Goal: Task Accomplishment & Management: Complete application form

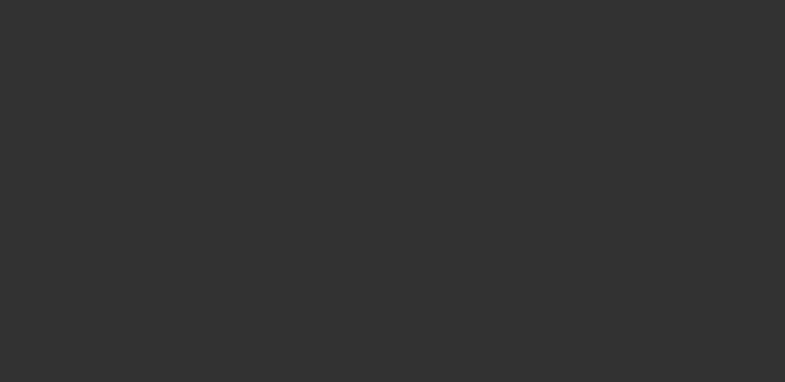
select select "3"
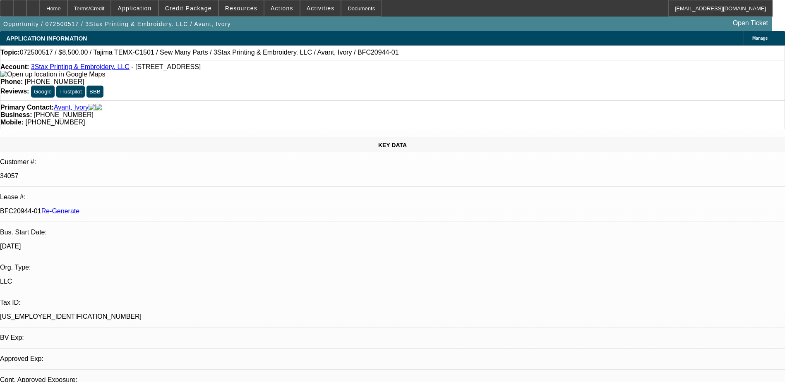
select select "0"
select select "2"
select select "0"
select select "6"
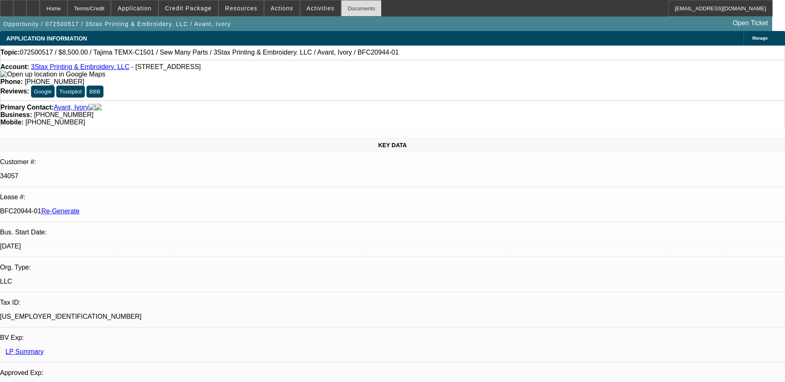
click at [341, 10] on div "Documents" at bounding box center [361, 8] width 41 height 17
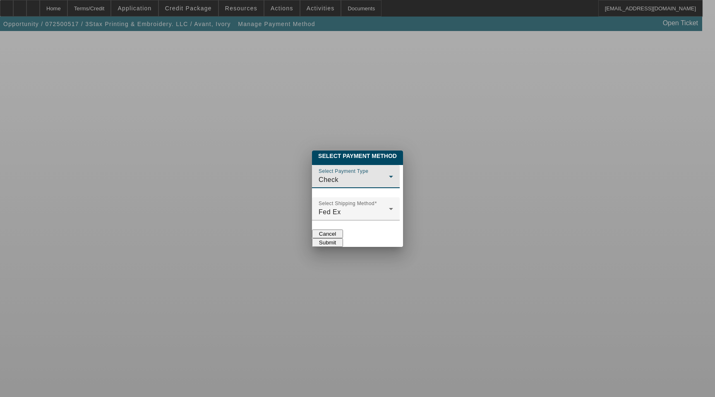
click at [328, 175] on div "Check" at bounding box center [354, 180] width 70 height 10
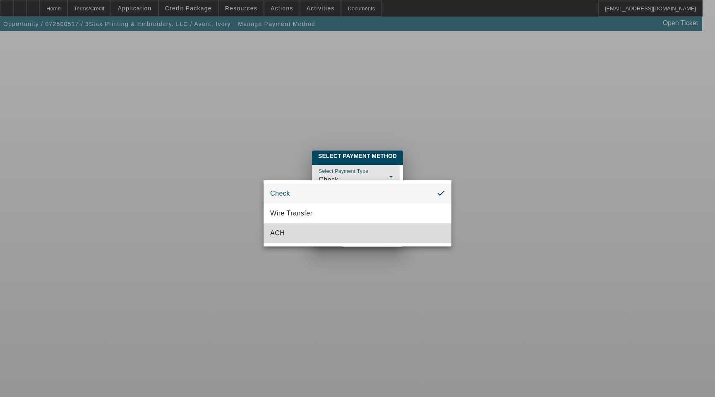
click at [317, 235] on mat-option "ACH" at bounding box center [358, 233] width 188 height 20
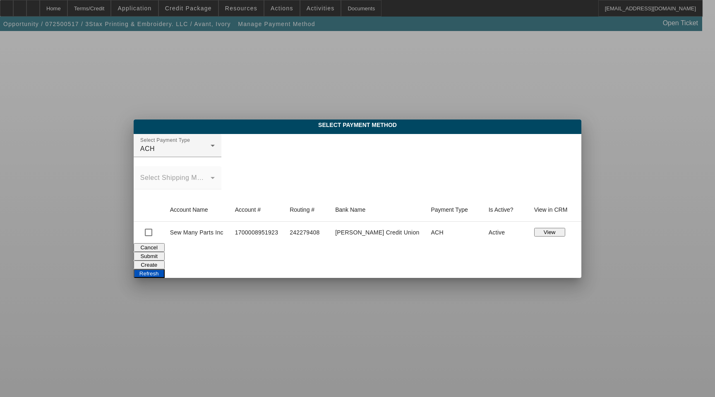
click at [188, 232] on td "Sew Many Parts Inc" at bounding box center [195, 233] width 65 height 22
click at [154, 235] on input "checkbox" at bounding box center [148, 232] width 17 height 17
checkbox input "true"
click at [165, 257] on button "Submit" at bounding box center [149, 256] width 31 height 9
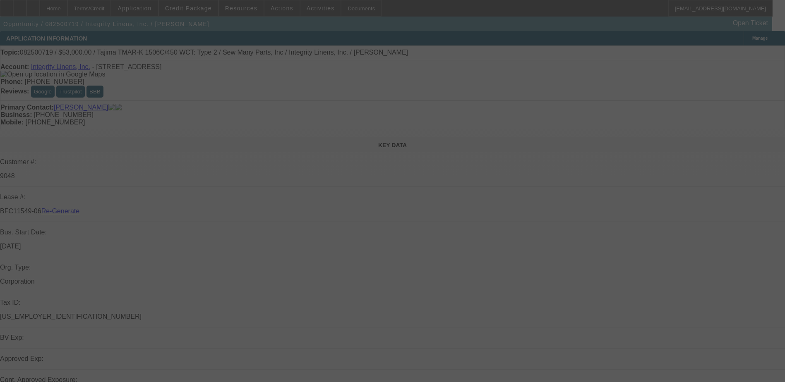
select select "4"
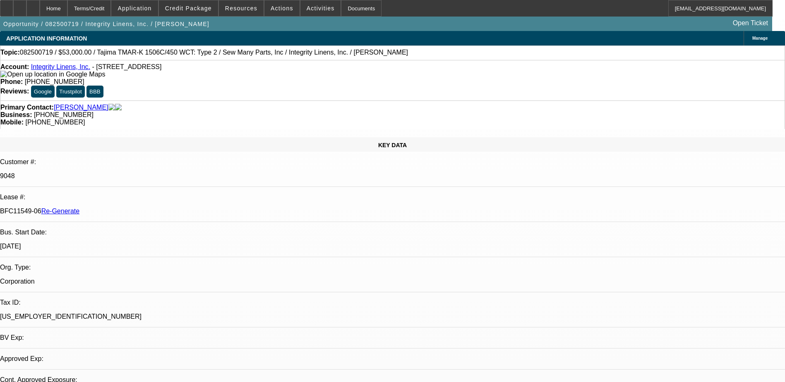
select select "0"
select select "2"
select select "0"
select select "1"
select select "2"
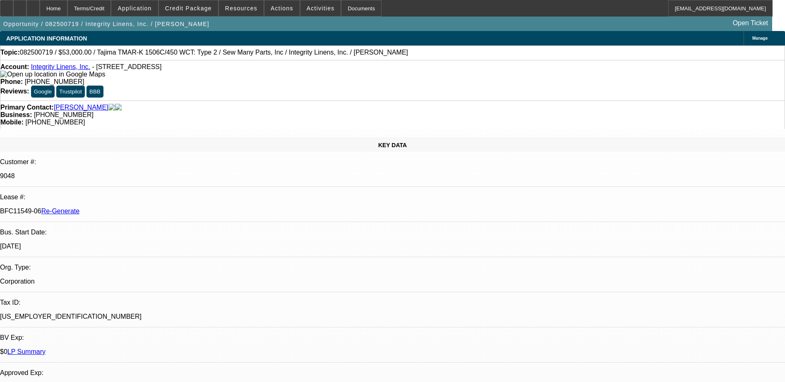
select select "2"
drag, startPoint x: 96, startPoint y: 141, endPoint x: 130, endPoint y: 141, distance: 33.5
click at [130, 208] on div "BFC11549-06 Re-Generate" at bounding box center [392, 211] width 785 height 7
copy p "BFC11549-06"
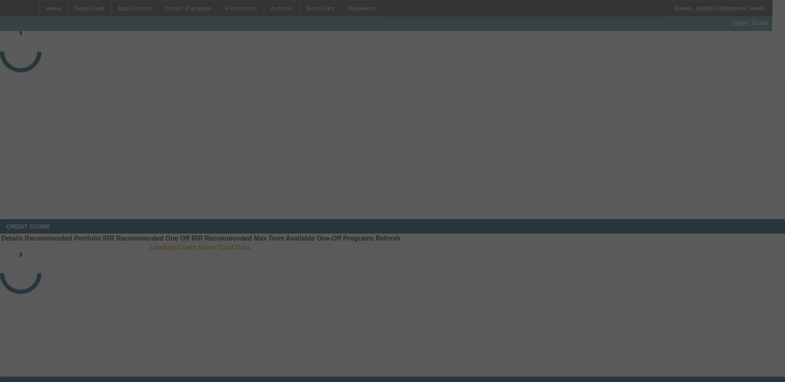
select select "3"
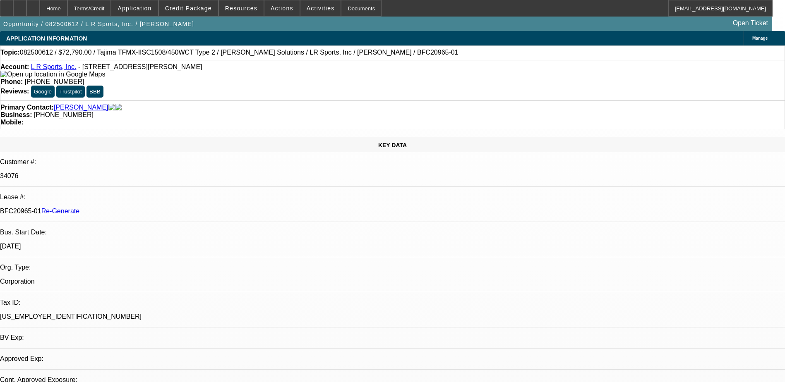
select select "0"
select select "2"
select select "0"
select select "1"
select select "2"
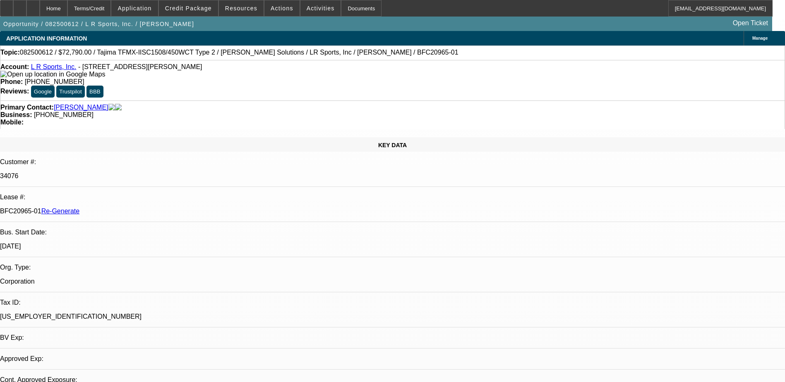
select select "6"
click at [342, 5] on div "Documents" at bounding box center [361, 8] width 41 height 17
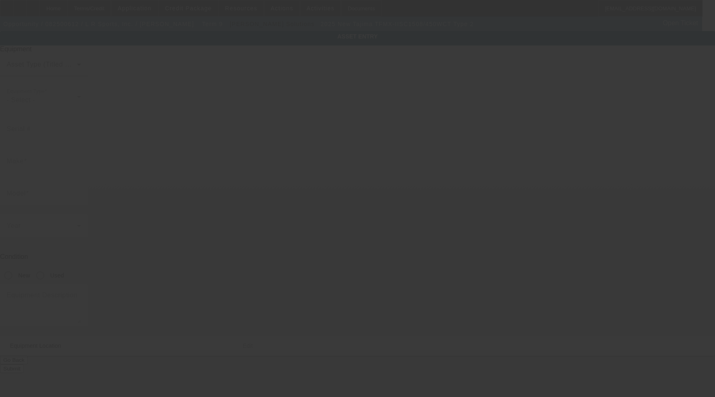
type input "Tajima"
type input "TFMX-IISC1508/450WCT Type 2"
radio input "true"
type textarea "15 Needle 8 Head Embroidery Machine with Cap Frame Driver with Support Shaft, (…"
type input "[STREET_ADDRESS][PERSON_NAME]"
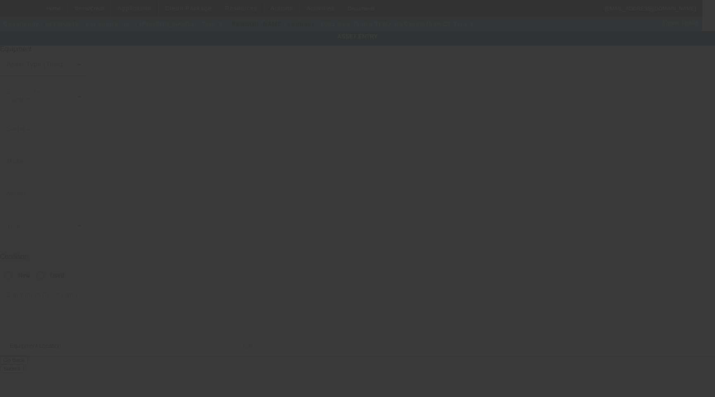
type input "[PERSON_NAME][GEOGRAPHIC_DATA]"
type input "48101"
type input "[PERSON_NAME]"
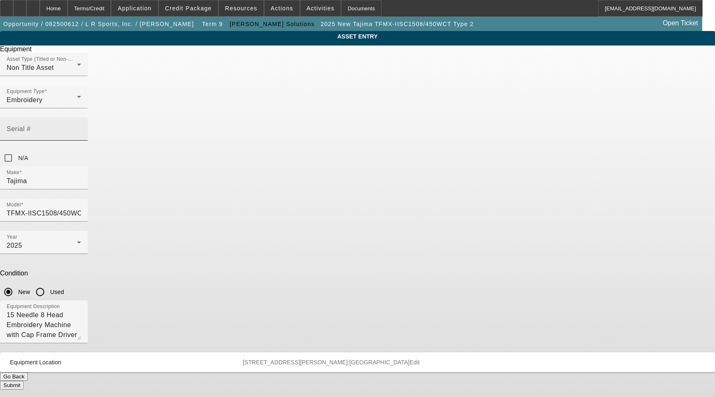
click at [31, 125] on mat-label "Serial #" at bounding box center [19, 128] width 24 height 7
click at [81, 127] on input "Serial #" at bounding box center [44, 132] width 74 height 10
paste input "MJX11401"
type input "MJX11401"
click at [24, 381] on button "Submit" at bounding box center [12, 385] width 24 height 9
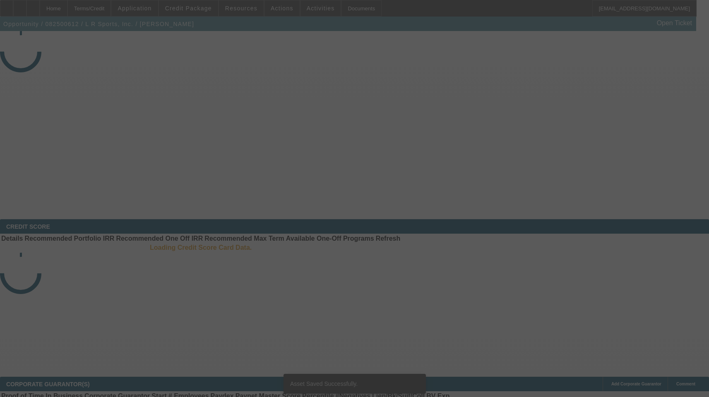
select select "3"
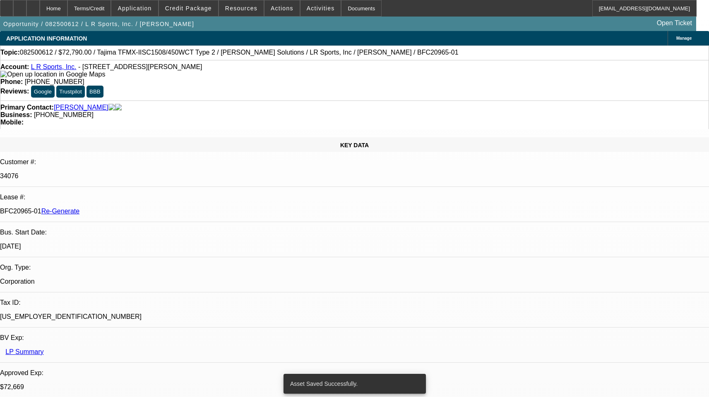
select select "0"
select select "2"
select select "0"
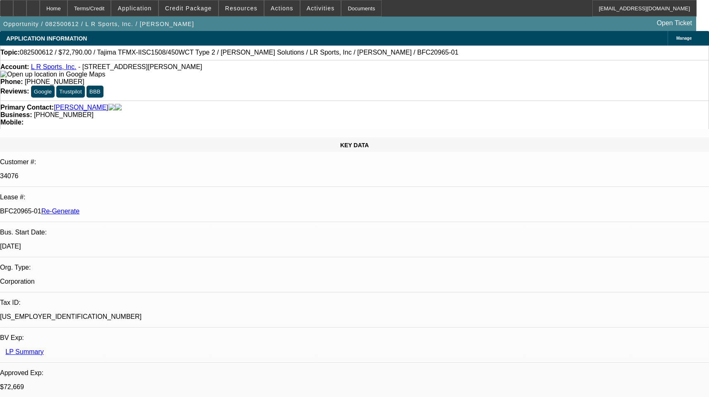
select select "1"
select select "2"
select select "6"
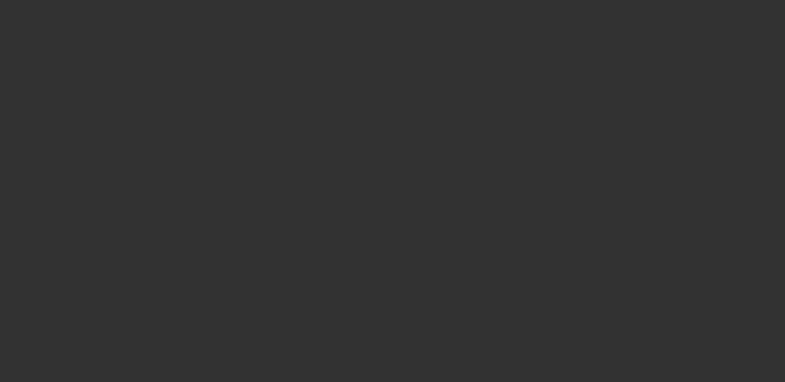
select select "3"
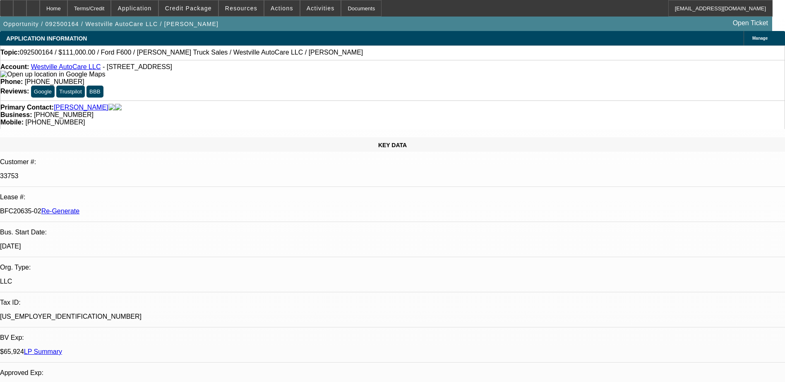
select select "0"
select select "2"
select select "0"
select select "6"
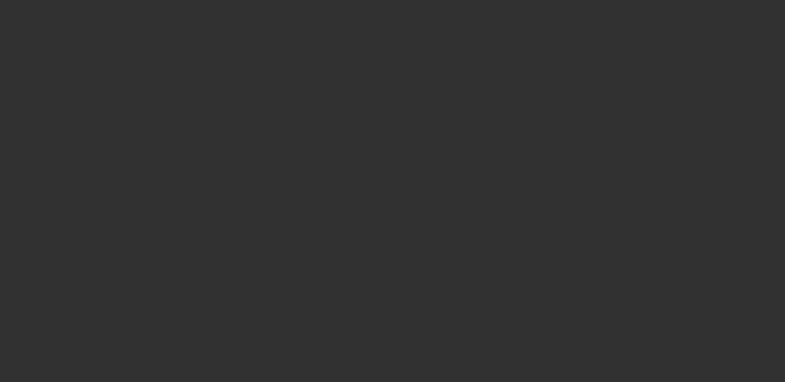
select select "4"
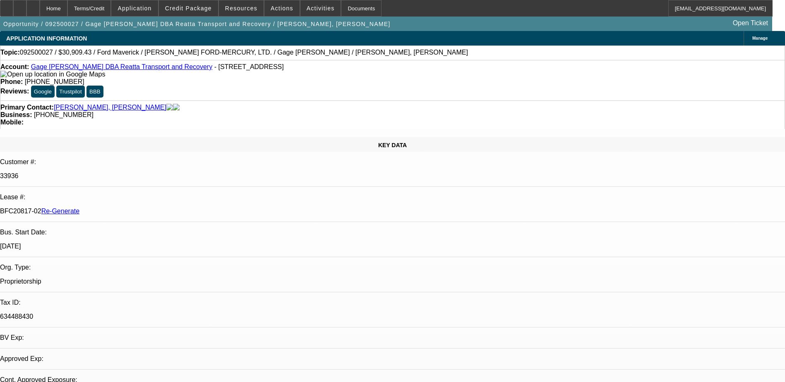
select select "0"
select select "2"
select select "0"
select select "1"
select select "2"
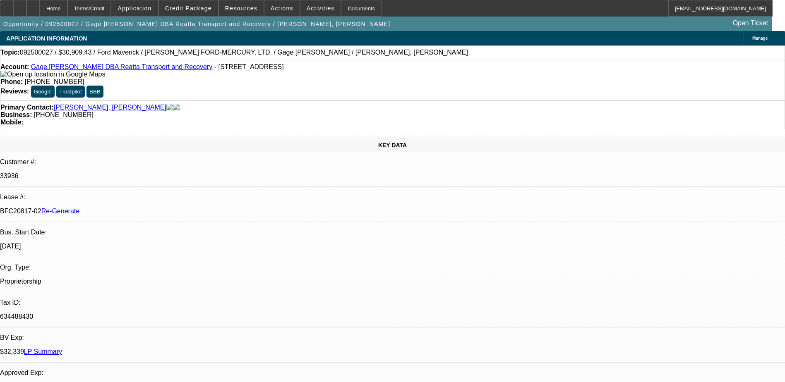
select select "6"
click at [350, 5] on div "Documents" at bounding box center [361, 8] width 41 height 17
click at [276, 11] on span "Actions" at bounding box center [282, 8] width 23 height 7
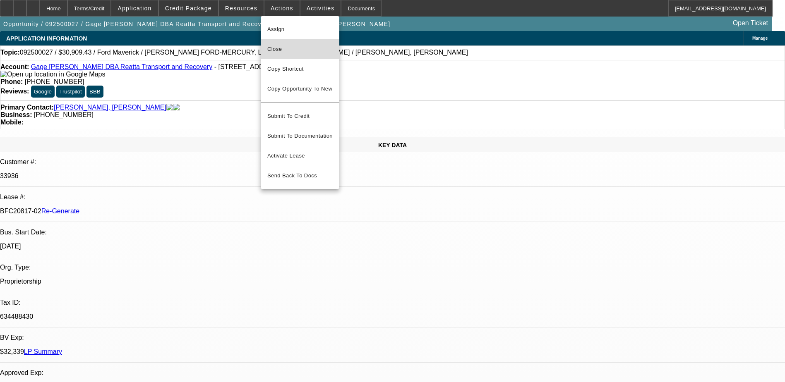
click at [279, 49] on span "Close" at bounding box center [299, 49] width 65 height 10
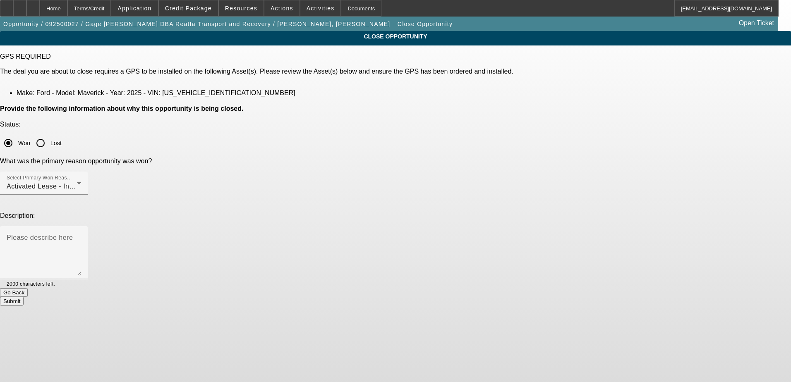
click at [24, 297] on button "Submit" at bounding box center [12, 301] width 24 height 9
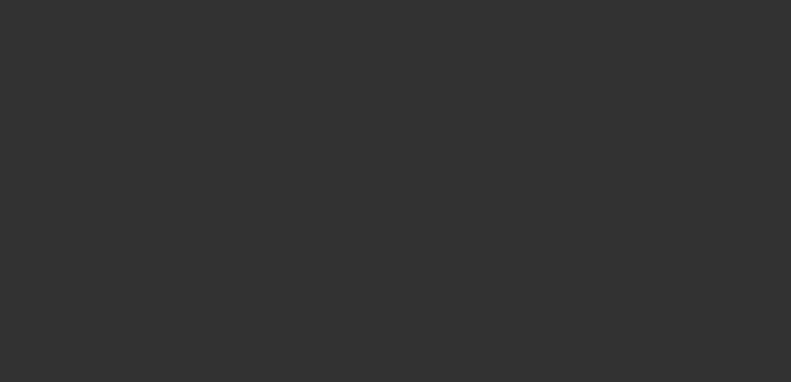
select select "4"
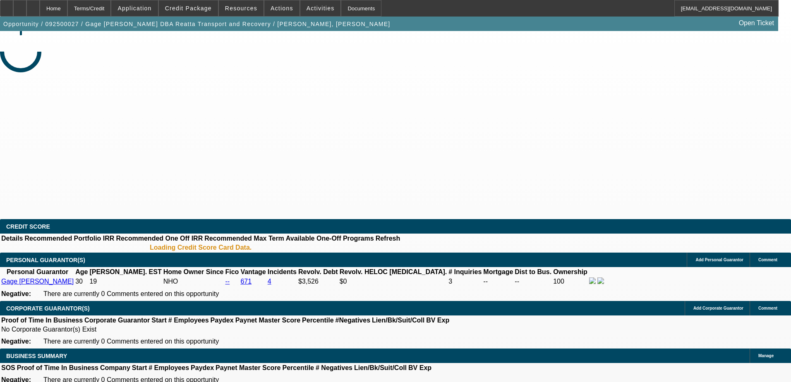
select select "0"
select select "2"
select select "0"
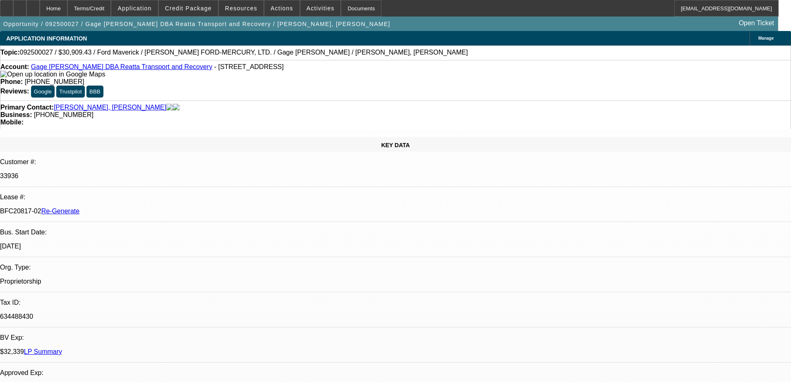
select select "1"
select select "2"
select select "6"
